Goal: Task Accomplishment & Management: Manage account settings

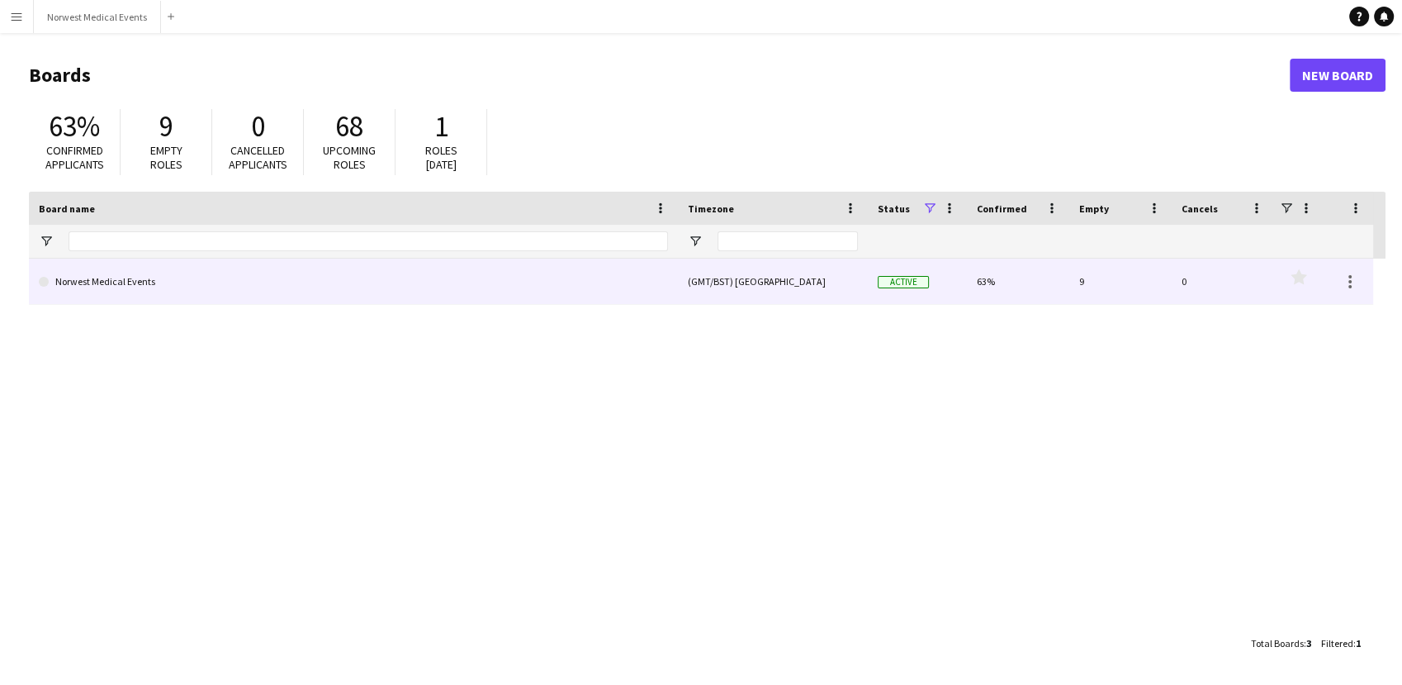
click at [467, 280] on link "Norwest Medical Events" at bounding box center [353, 282] width 629 height 46
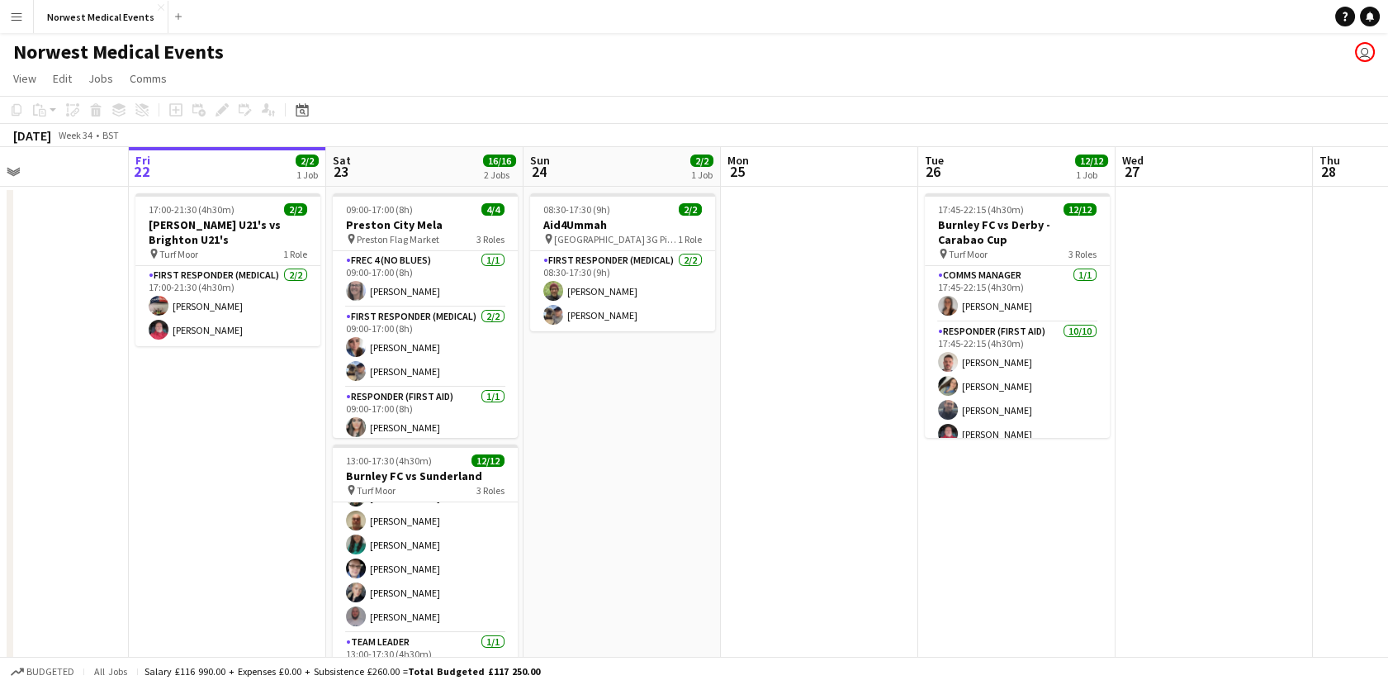
scroll to position [0, 757]
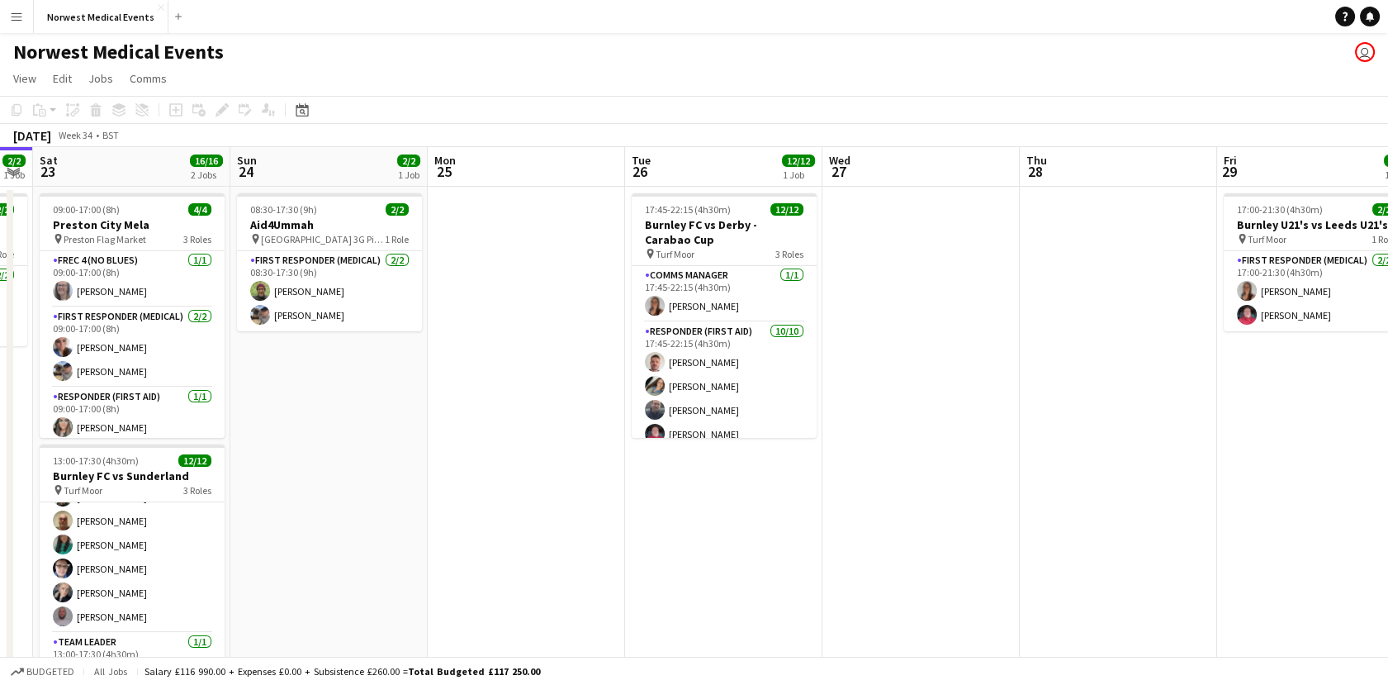
drag, startPoint x: 1073, startPoint y: 524, endPoint x: 456, endPoint y: 579, distance: 619.3
click at [346, 579] on app-calendar-viewport "Tue 19 Wed 20 Thu 21 Fri 22 2/2 1 Job Sat 23 16/16 2 Jobs Sun 24 2/2 1 Job Mon …" at bounding box center [694, 472] width 1388 height 651
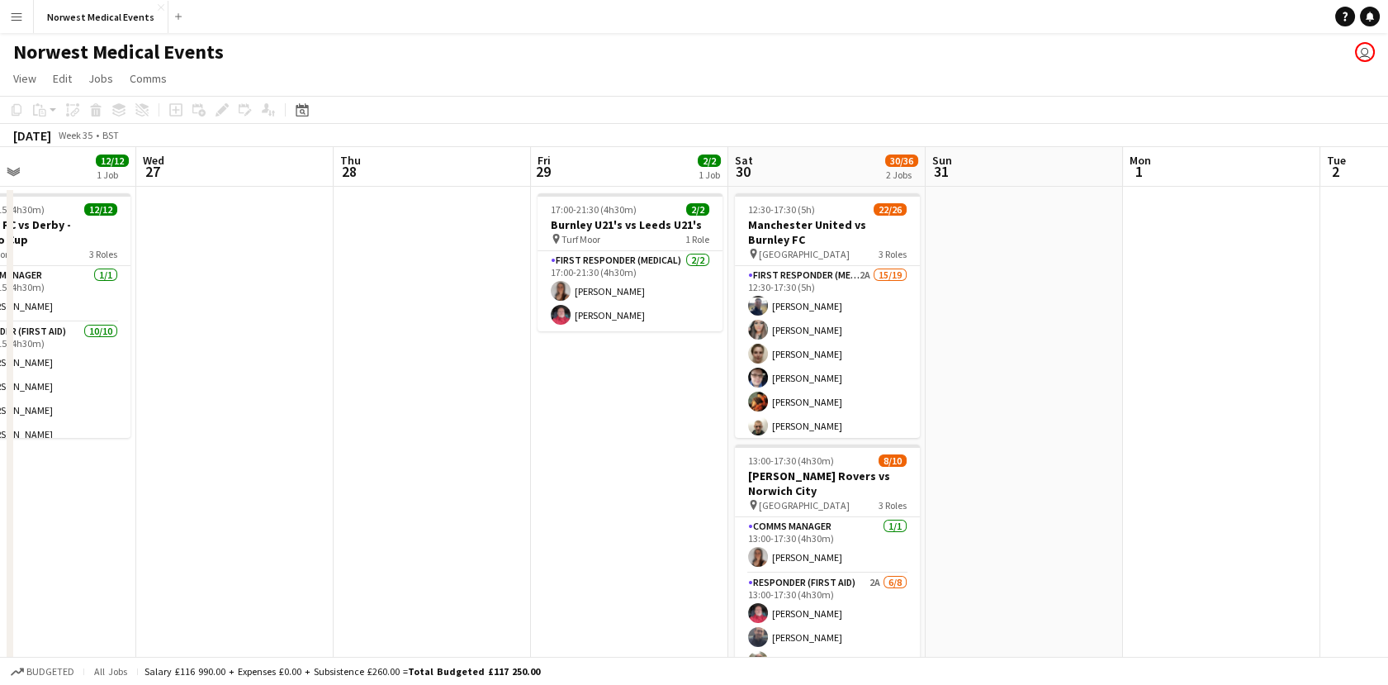
drag, startPoint x: 937, startPoint y: 413, endPoint x: 623, endPoint y: 413, distance: 314.7
click at [623, 413] on app-calendar-viewport "Sat 23 16/16 2 Jobs Sun 24 2/2 1 Job Mon 25 Tue 26 12/12 1 Job Wed 27 Thu 28 Fr…" at bounding box center [694, 472] width 1388 height 651
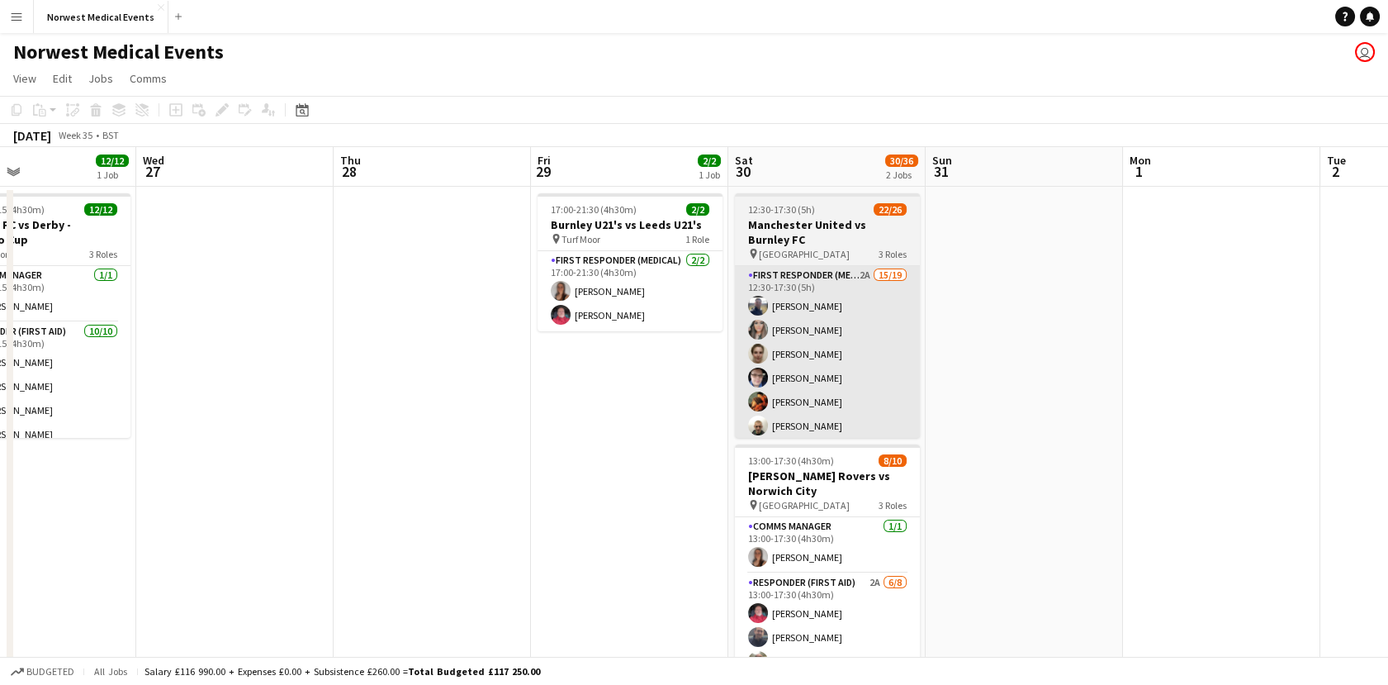
scroll to position [0, 676]
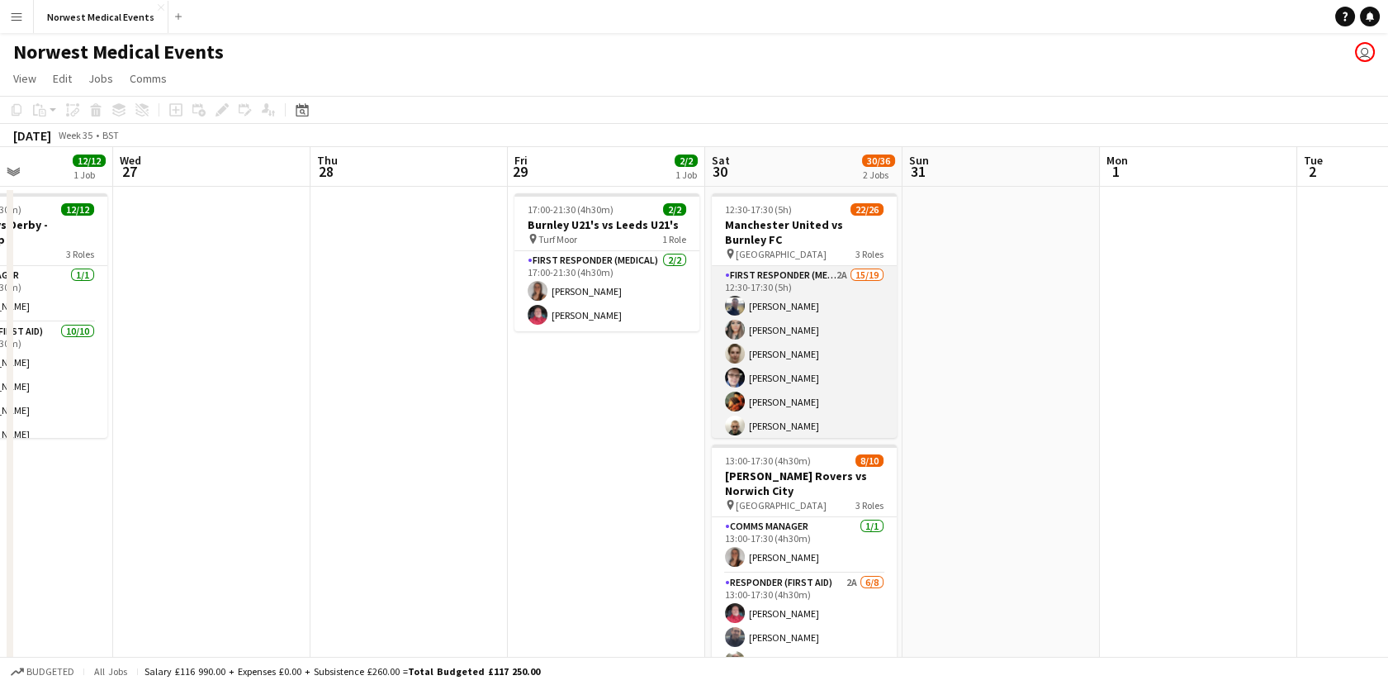
click at [846, 349] on app-card-role "First Responder (Medical) 2A 15/19 12:30-17:30 (5h) [PERSON_NAME] [PERSON_NAME]…" at bounding box center [804, 509] width 185 height 487
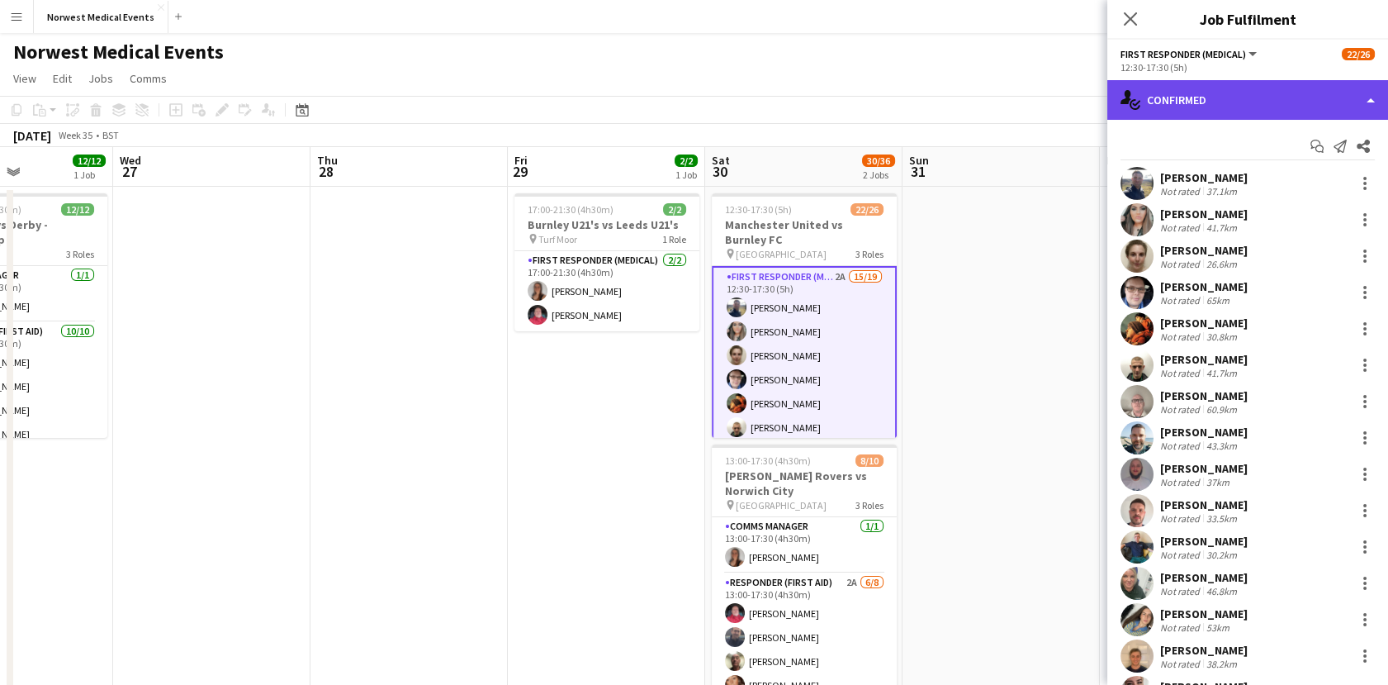
click at [1133, 109] on icon "single-neutral-actions-check-2" at bounding box center [1131, 100] width 20 height 20
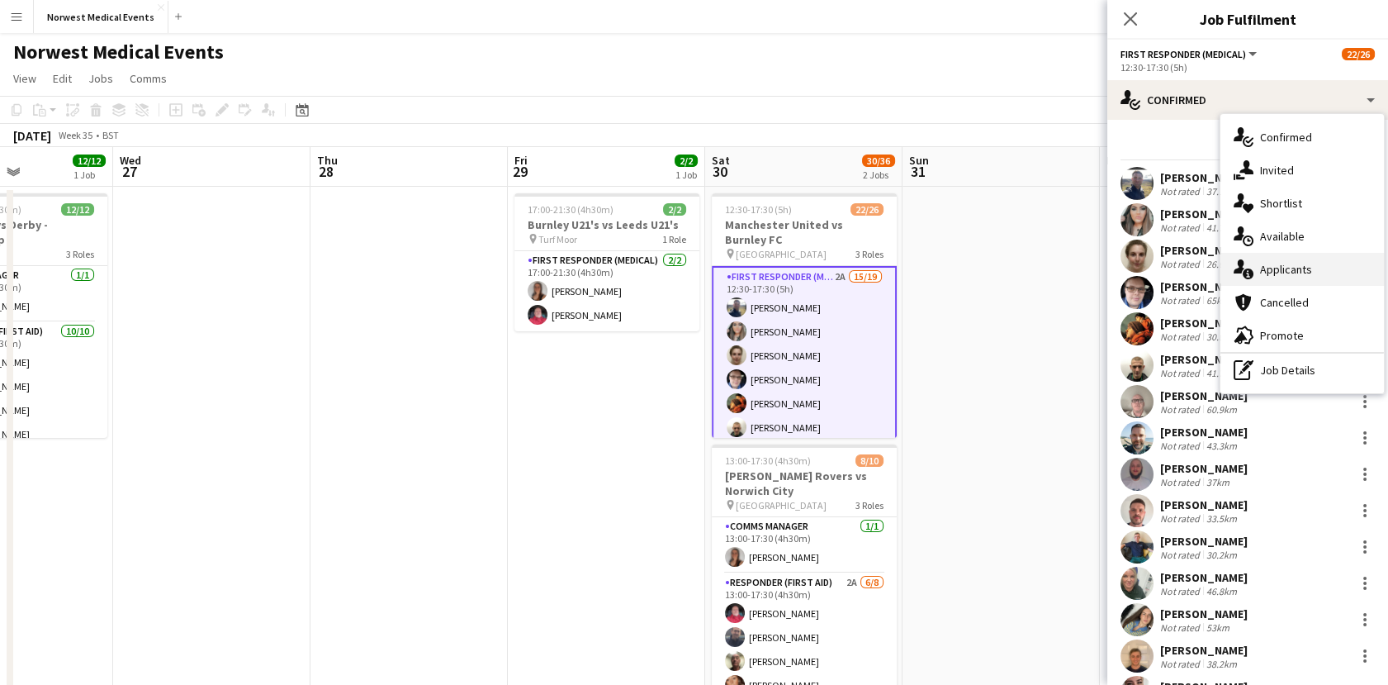
click at [1287, 284] on div "single-neutral-actions-information Applicants" at bounding box center [1303, 269] width 164 height 33
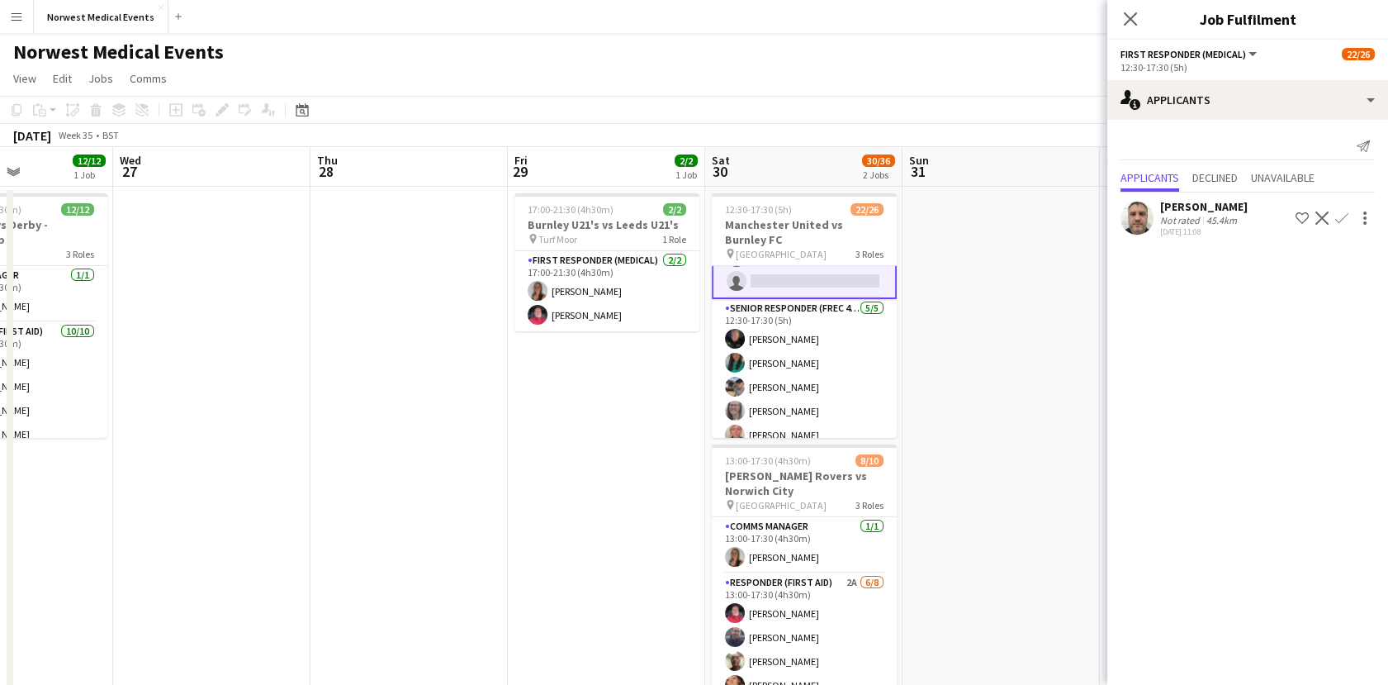
scroll to position [458, 0]
click at [793, 556] on app-card-role "Comms Manager [DATE] 13:00-17:30 (4h30m) [PERSON_NAME]" at bounding box center [804, 545] width 185 height 56
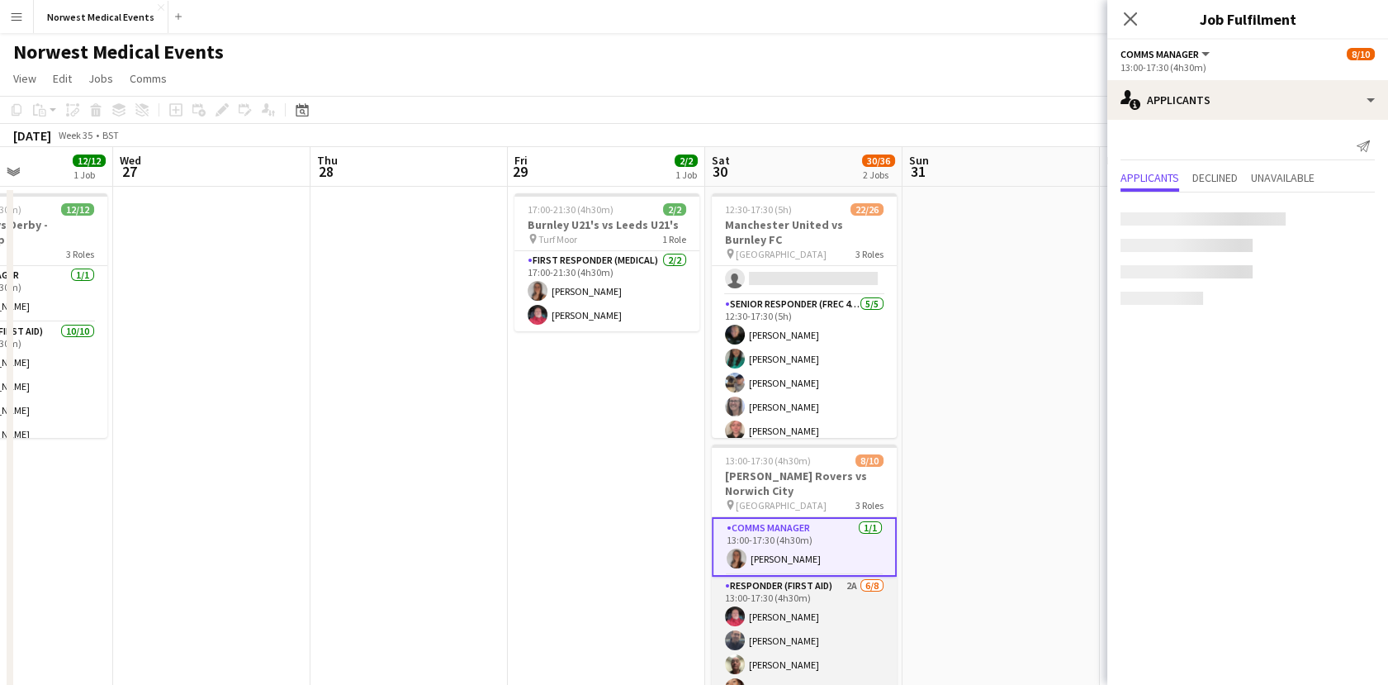
scroll to position [457, 0]
click at [805, 598] on app-card-role "Responder (First Aid) 2A [DATE] 13:00-17:30 (4h30m) [PERSON_NAME] [PERSON_NAME]…" at bounding box center [804, 688] width 185 height 224
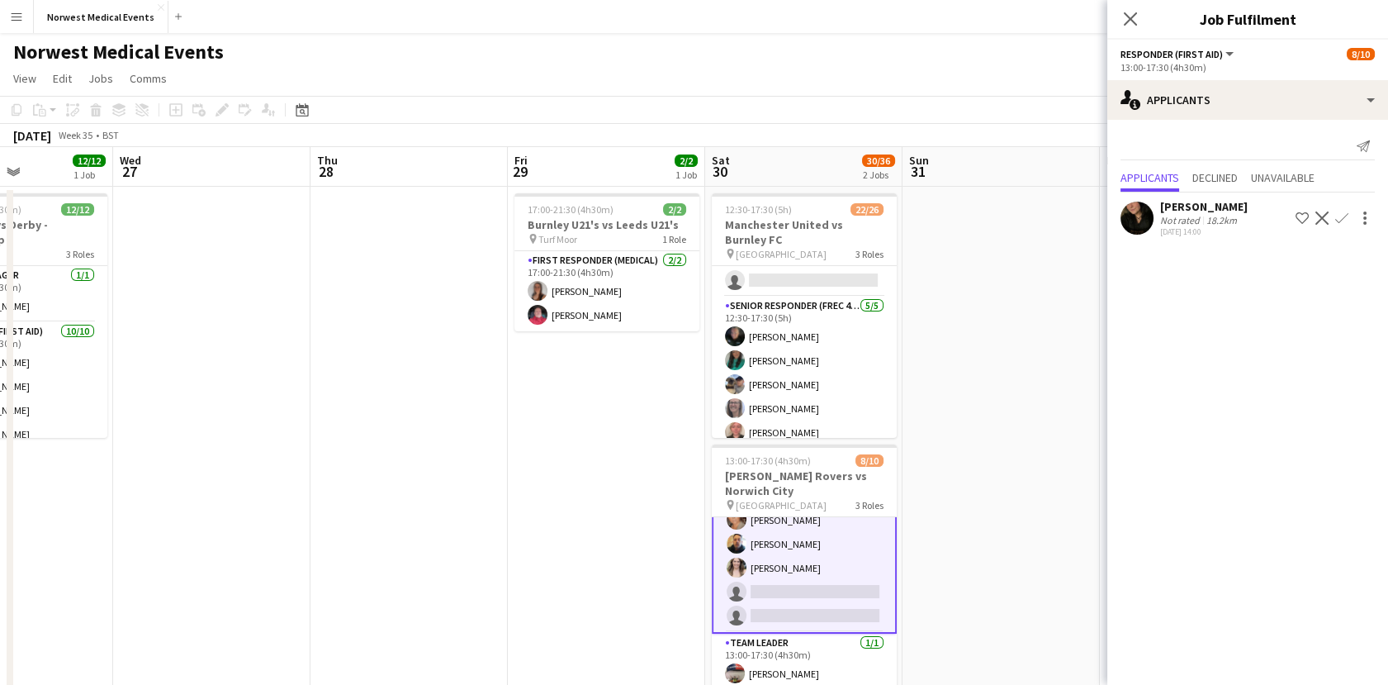
scroll to position [0, 0]
